Goal: Task Accomplishment & Management: Use online tool/utility

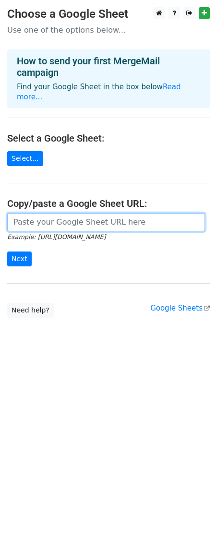
click at [78, 215] on input "url" at bounding box center [106, 222] width 198 height 18
paste input "[URL][DOMAIN_NAME]"
type input "[URL][DOMAIN_NAME]"
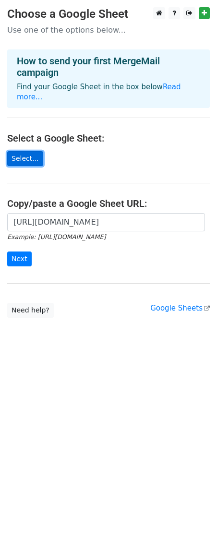
scroll to position [0, 0]
click at [27, 151] on link "Select..." at bounding box center [25, 158] width 36 height 15
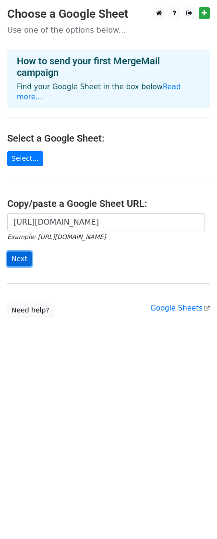
click at [18, 251] on input "Next" at bounding box center [19, 258] width 24 height 15
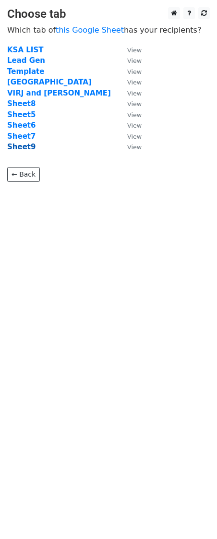
click at [20, 150] on strong "Sheet9" at bounding box center [21, 146] width 28 height 9
click at [17, 150] on strong "Sheet9" at bounding box center [21, 146] width 28 height 9
click at [136, 149] on small "View" at bounding box center [134, 146] width 14 height 7
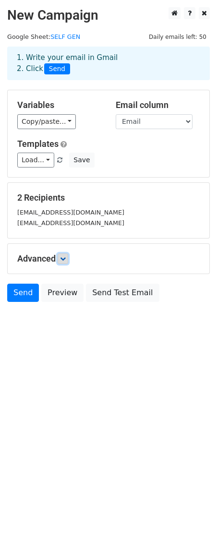
click at [62, 260] on icon at bounding box center [63, 259] width 6 height 6
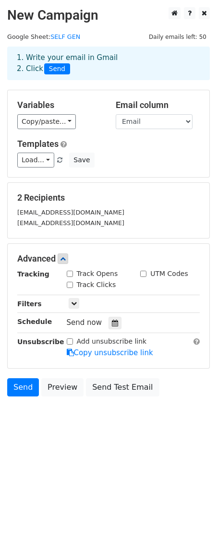
click at [63, 273] on div "Track Opens" at bounding box center [96, 275] width 74 height 12
click at [72, 275] on input "Track Opens" at bounding box center [70, 274] width 6 height 6
checkbox input "true"
click at [67, 285] on input "Track Clicks" at bounding box center [70, 285] width 6 height 6
checkbox input "true"
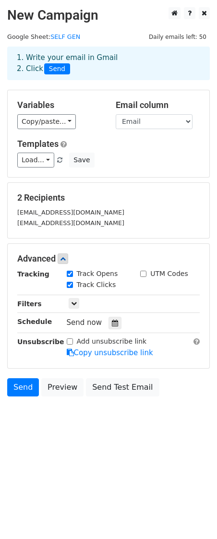
click at [144, 273] on input "UTM Codes" at bounding box center [143, 274] width 6 height 6
checkbox input "true"
click at [24, 390] on link "Send" at bounding box center [23, 387] width 32 height 18
click at [70, 479] on html "New Campaign Daily emails left: 50 Google Sheet: SELF GEN 1. Write your email i…" at bounding box center [108, 269] width 217 height 539
click at [20, 390] on link "Send" at bounding box center [23, 387] width 32 height 18
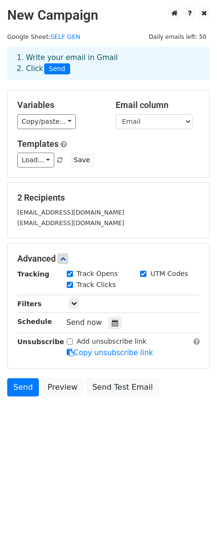
click at [72, 449] on html "New Campaign Daily emails left: 50 Google Sheet: SELF GEN 1. Write your email i…" at bounding box center [108, 269] width 217 height 539
click at [19, 385] on link "Send" at bounding box center [23, 387] width 32 height 18
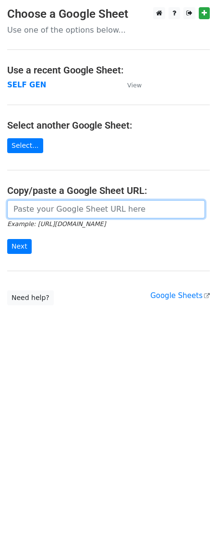
click at [87, 210] on input "url" at bounding box center [106, 209] width 198 height 18
paste input "https://docs.google.com/spreadsheets/d/1t67iyCfsEd1Er-CKn3YnjxYgZdZn1_kaPgpE7tW…"
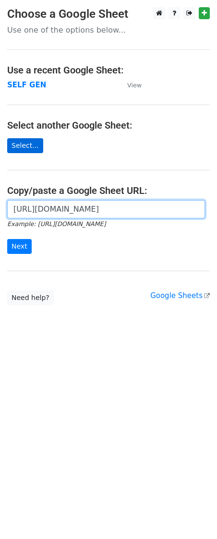
type input "https://docs.google.com/spreadsheets/d/1t67iyCfsEd1Er-CKn3YnjxYgZdZn1_kaPgpE7tW…"
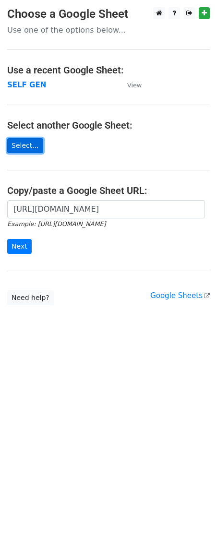
scroll to position [0, 0]
click at [20, 146] on link "Select..." at bounding box center [25, 145] width 36 height 15
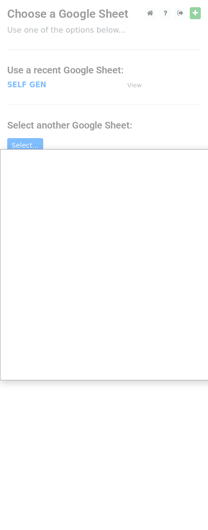
click at [95, 471] on div at bounding box center [108, 269] width 217 height 539
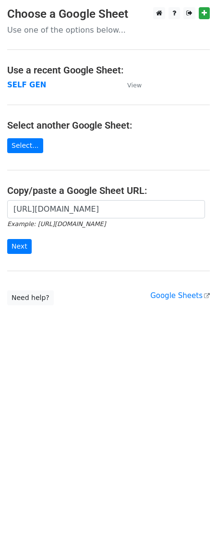
click at [47, 392] on html "Choose a Google Sheet Use one of the options below... Use a recent Google Sheet…" at bounding box center [108, 269] width 217 height 539
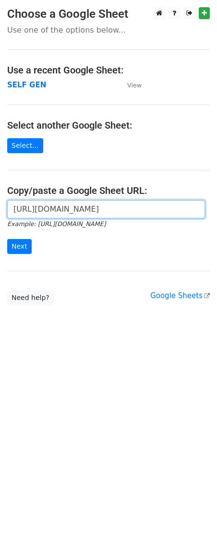
click at [93, 210] on input "https://docs.google.com/spreadsheets/d/1t67iyCfsEd1Er-CKn3YnjxYgZdZn1_kaPgpE7tW…" at bounding box center [106, 209] width 198 height 18
paste input "https://docs.google.com/spreadsheets/d/1t67iyCfsEd1Er-CKn3YnjxYgZdZn1_kaPgpE7tW…"
type input "https://docs.google.com/spreadsheets/d/1t67iyCfsEd1Er-CKn3YnjxYgZdZn1_kaPgpE7tW…"
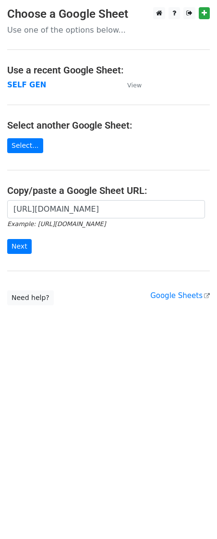
drag, startPoint x: 113, startPoint y: 509, endPoint x: 104, endPoint y: 427, distance: 82.5
click at [113, 509] on html "Choose a Google Sheet Use one of the options below... Use a recent Google Sheet…" at bounding box center [108, 269] width 217 height 539
click at [138, 86] on small "View" at bounding box center [134, 85] width 14 height 7
drag, startPoint x: 91, startPoint y: 433, endPoint x: 96, endPoint y: 421, distance: 13.4
click at [92, 432] on html "Choose a Google Sheet Use one of the options below... Use a recent Google Sheet…" at bounding box center [108, 269] width 217 height 539
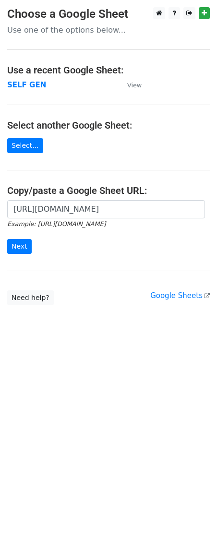
click at [123, 129] on h4 "Select another Google Sheet:" at bounding box center [108, 125] width 202 height 12
click at [20, 248] on input "Next" at bounding box center [19, 246] width 24 height 15
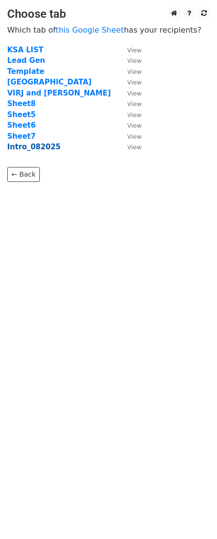
click at [48, 147] on strong "Intro_082025" at bounding box center [33, 146] width 53 height 9
click at [36, 145] on strong "Intro_082025" at bounding box center [33, 146] width 53 height 9
click at [136, 150] on small "View" at bounding box center [134, 146] width 14 height 7
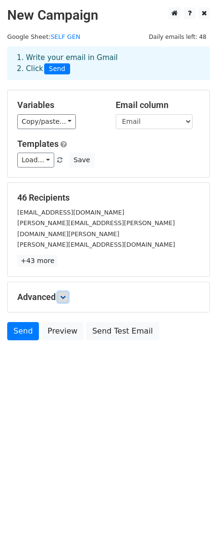
click at [62, 294] on icon at bounding box center [63, 297] width 6 height 6
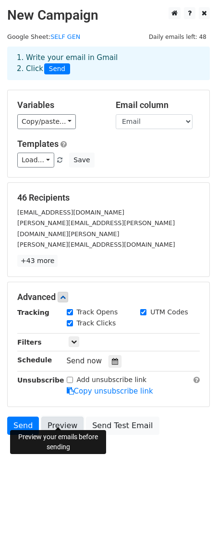
click at [70, 416] on link "Preview" at bounding box center [62, 425] width 42 height 18
click at [61, 416] on link "Preview" at bounding box center [62, 425] width 42 height 18
click at [54, 416] on link "Preview" at bounding box center [62, 425] width 42 height 18
